Goal: Transaction & Acquisition: Purchase product/service

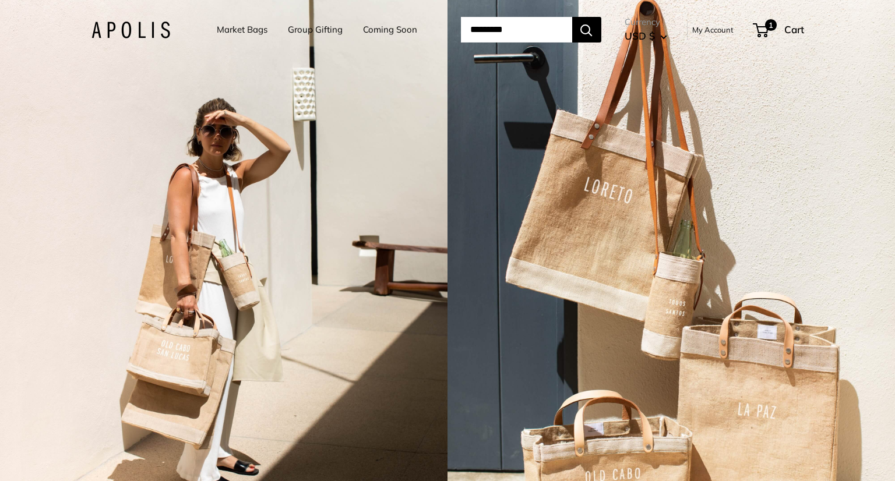
click at [109, 29] on img at bounding box center [130, 30] width 79 height 17
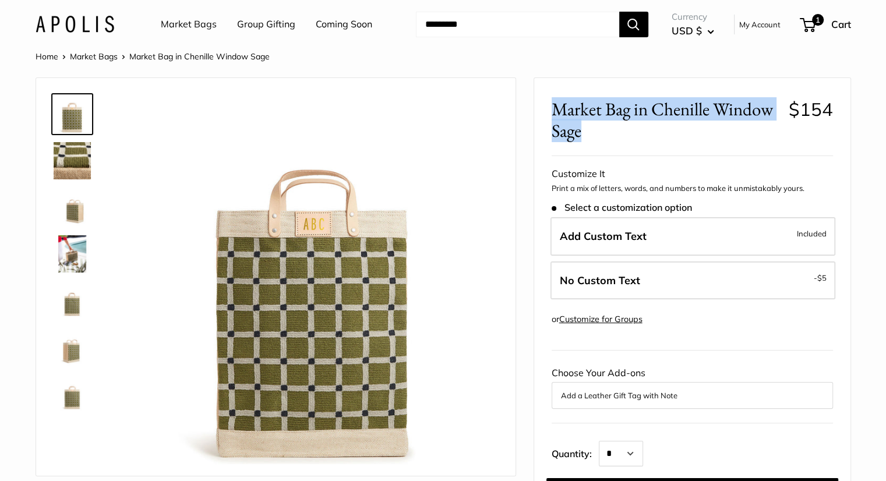
drag, startPoint x: 582, startPoint y: 108, endPoint x: 630, endPoint y: 124, distance: 49.9
click at [631, 125] on span "Market Bag in Chenille Window Sage" at bounding box center [665, 119] width 228 height 43
copy span "Market Bag in Chenille Window Sage"
click at [90, 22] on img at bounding box center [75, 24] width 79 height 17
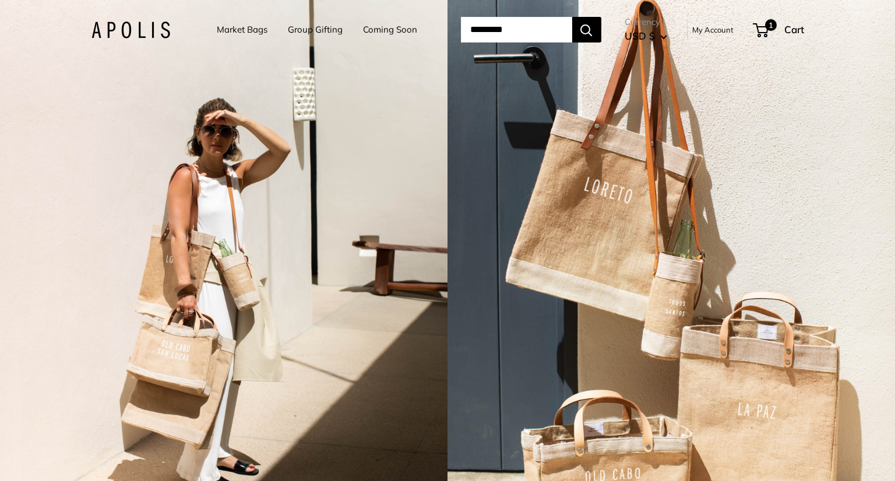
click at [505, 29] on input "Search..." at bounding box center [516, 30] width 111 height 26
paste input "**********"
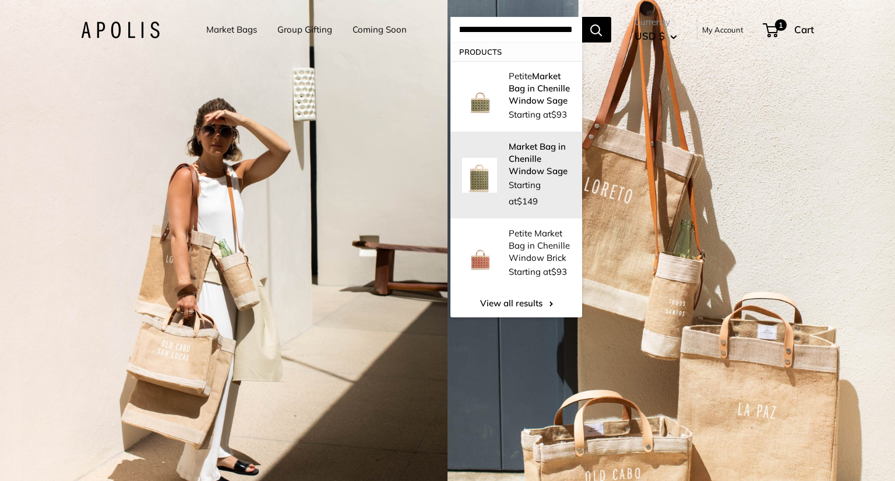
type input "**********"
click at [533, 167] on strong "Market Bag in Chenille Window Sage" at bounding box center [537, 159] width 59 height 36
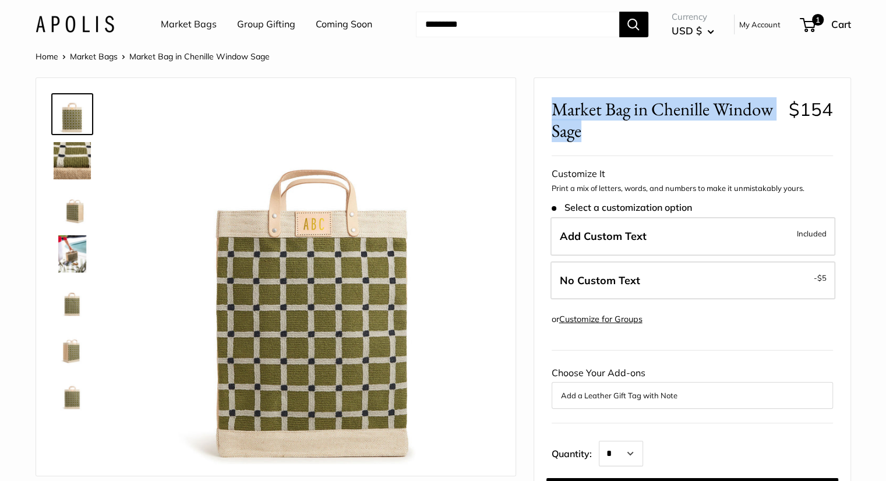
drag, startPoint x: 582, startPoint y: 133, endPoint x: 555, endPoint y: 111, distance: 34.8
click at [555, 111] on span "Market Bag in Chenille Window Sage" at bounding box center [665, 119] width 228 height 43
copy span "Market Bag in Chenille Window Sage"
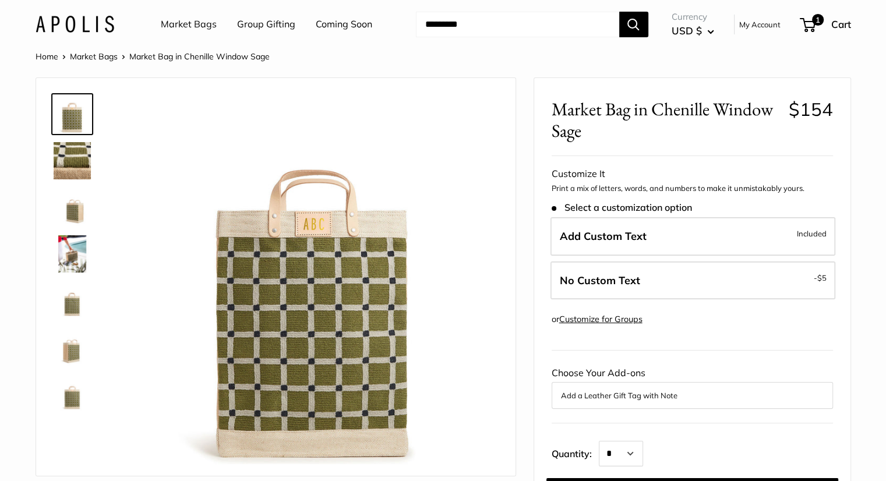
click at [202, 23] on link "Market Bags" at bounding box center [189, 24] width 56 height 17
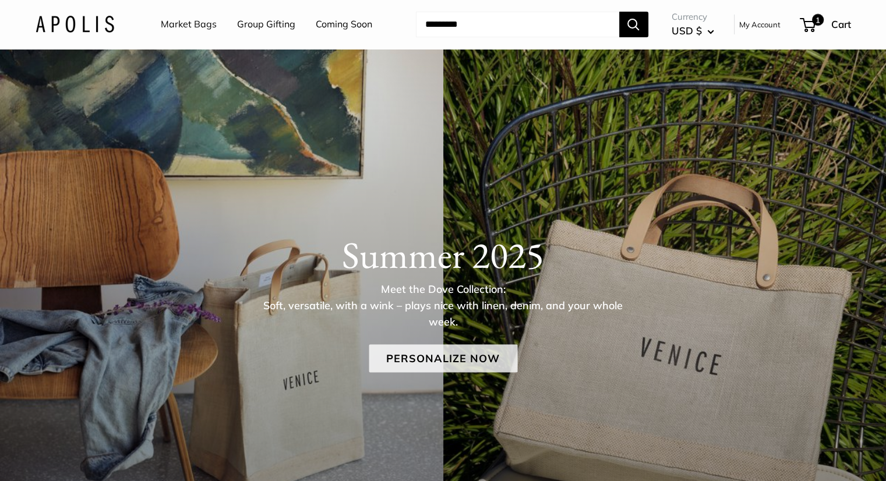
click at [433, 353] on link "Personalize Now" at bounding box center [443, 358] width 149 height 28
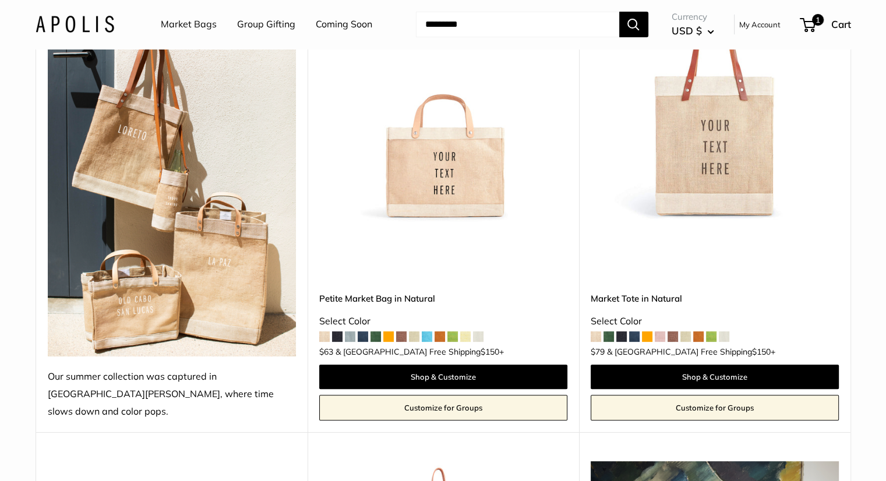
scroll to position [233, 0]
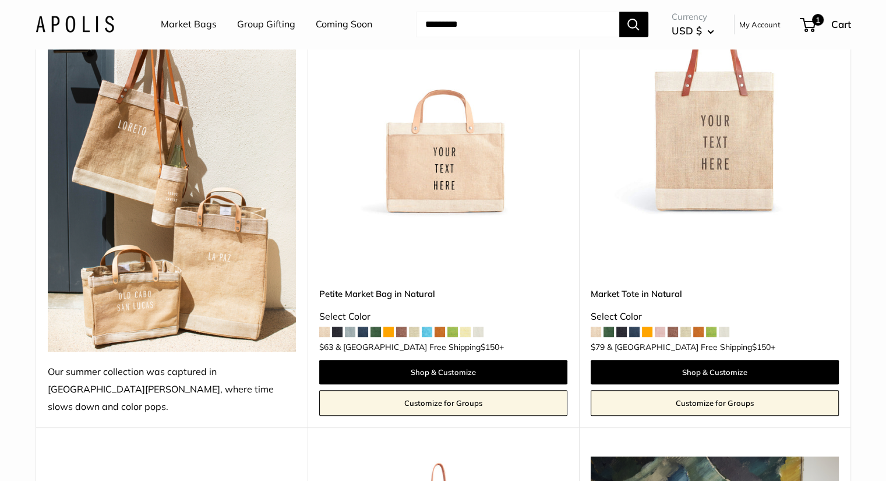
click at [608, 327] on span at bounding box center [608, 332] width 10 height 10
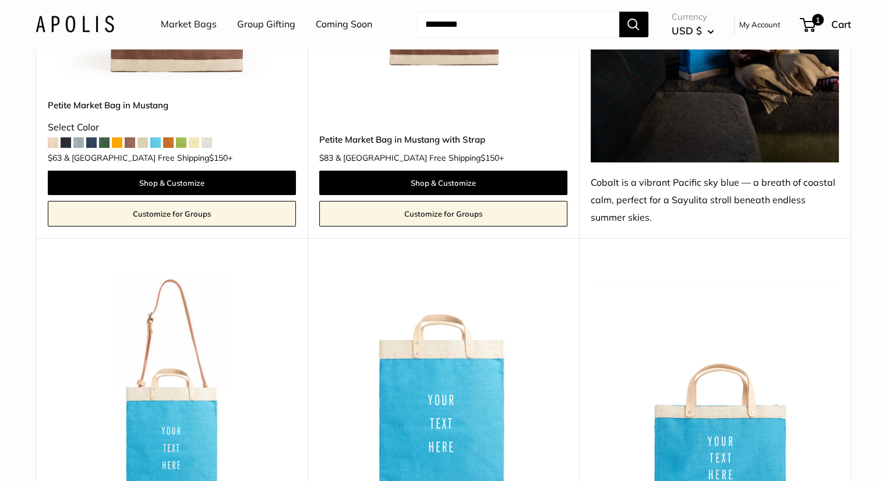
scroll to position [4144, 0]
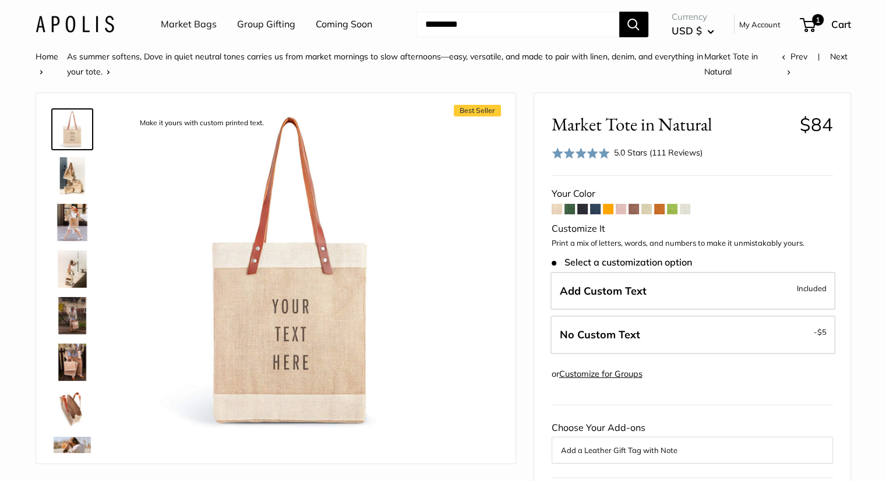
click at [571, 208] on span at bounding box center [569, 209] width 10 height 10
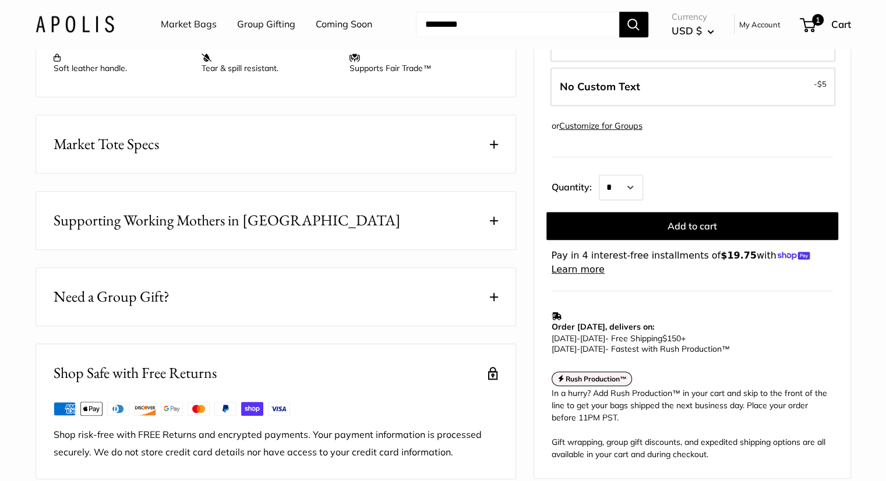
scroll to position [641, 0]
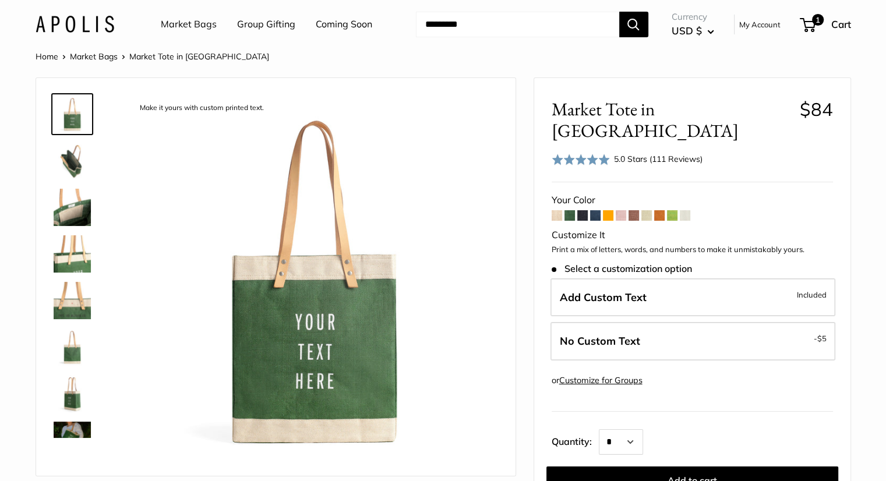
click at [63, 159] on img at bounding box center [72, 160] width 37 height 37
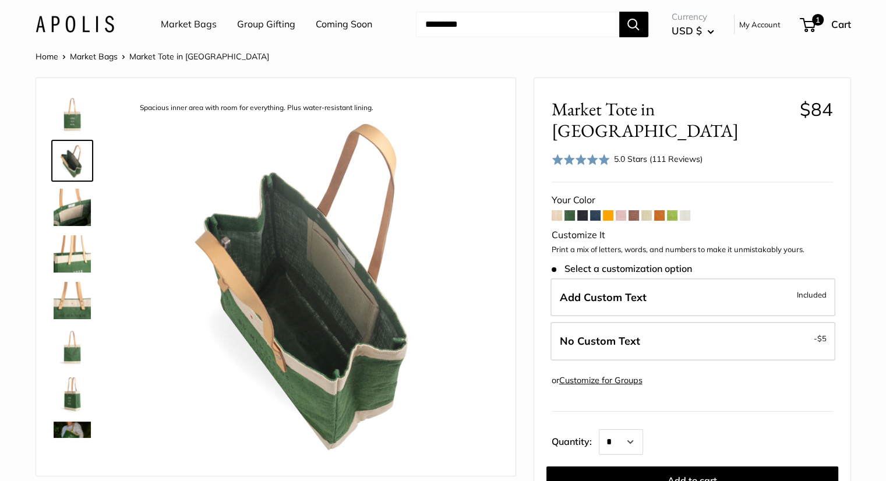
click at [72, 126] on img at bounding box center [72, 114] width 37 height 37
